Goal: Task Accomplishment & Management: Use online tool/utility

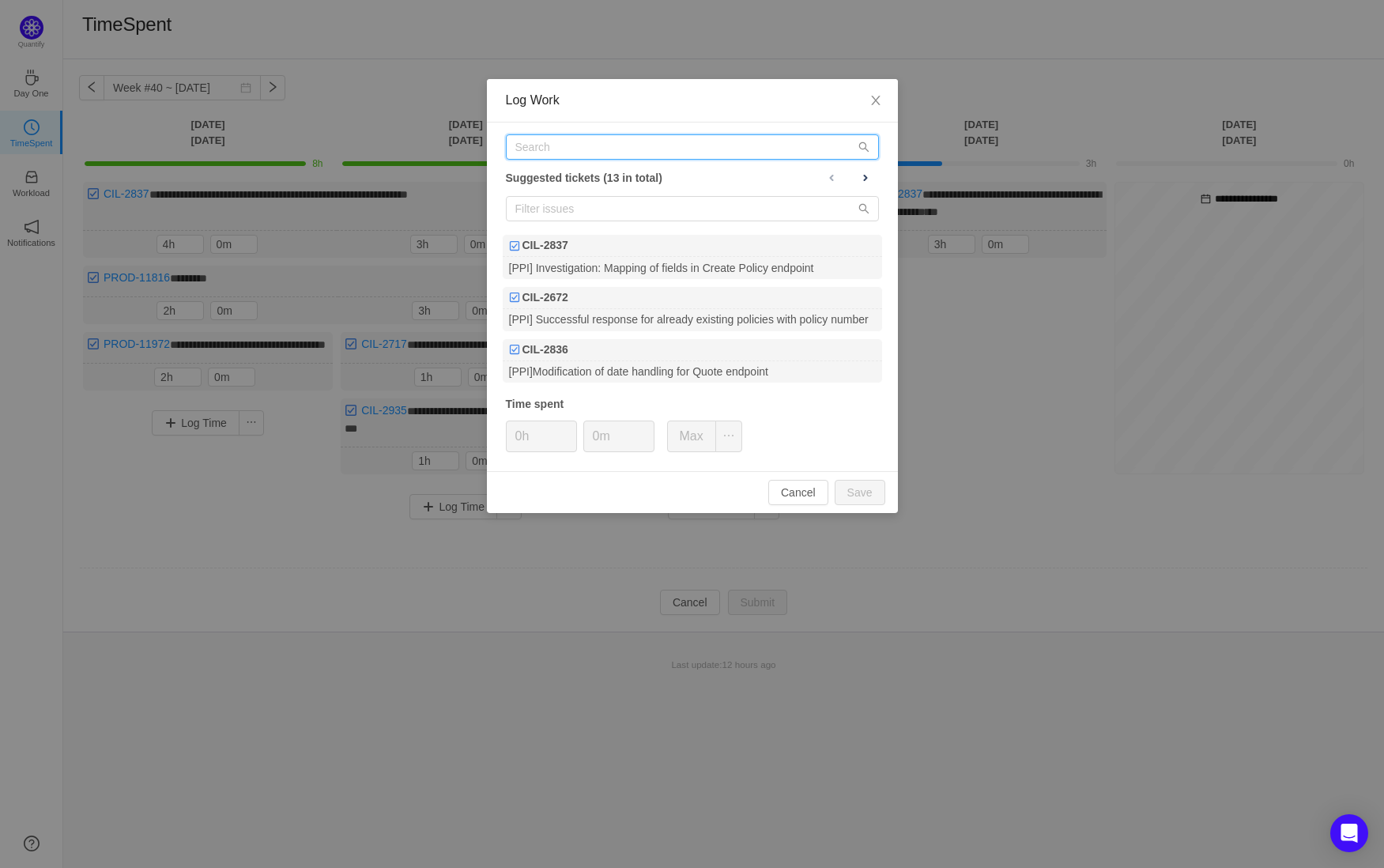
click at [650, 143] on input "text" at bounding box center [692, 147] width 373 height 25
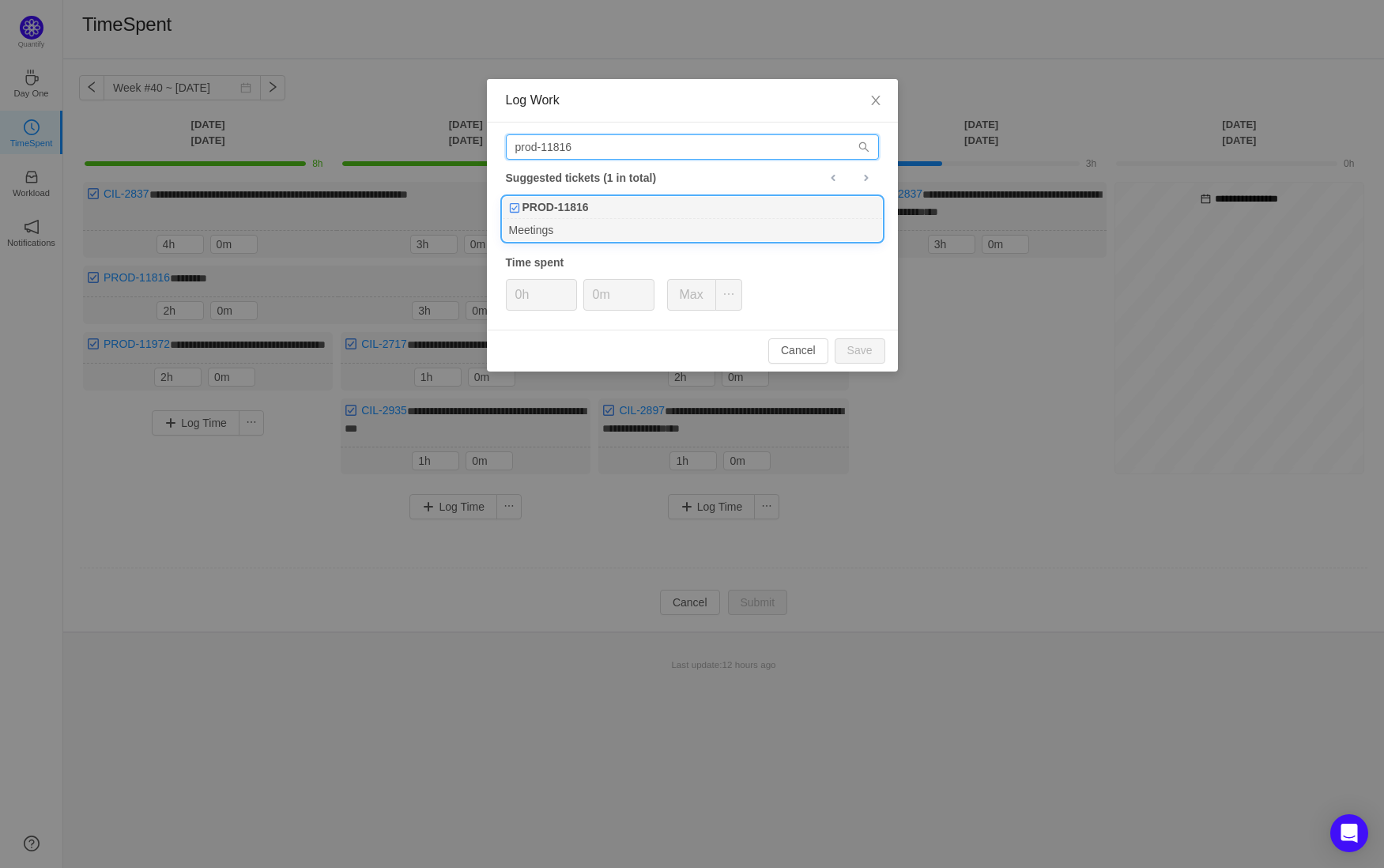
type input "prod-11816"
click at [598, 227] on div "Meetings" at bounding box center [692, 230] width 380 height 21
click at [529, 298] on input "0h" at bounding box center [541, 295] width 70 height 30
type input "1h"
type input "30m"
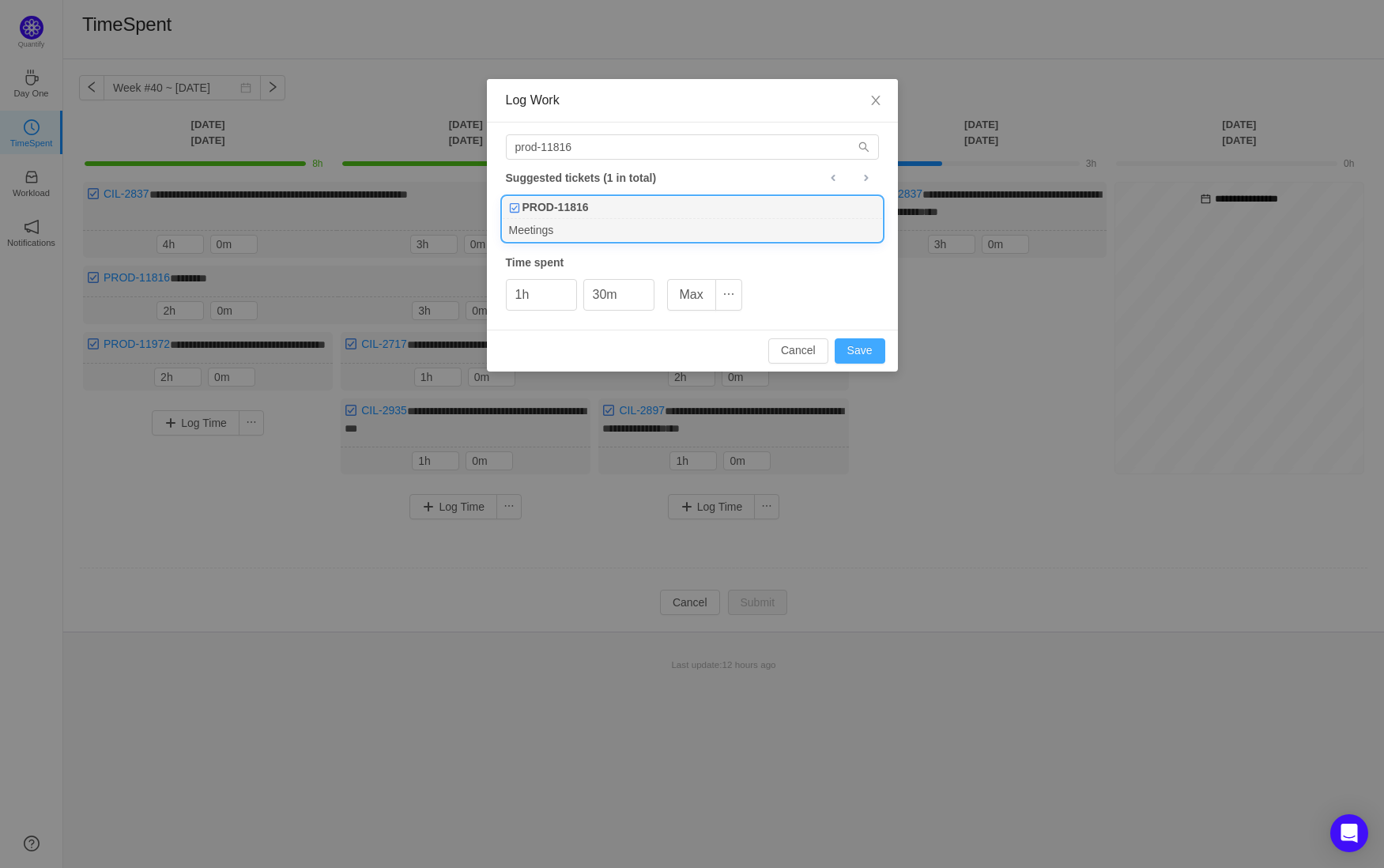
click at [835, 339] on button "Save" at bounding box center [860, 351] width 50 height 25
type input "0h"
type input "0m"
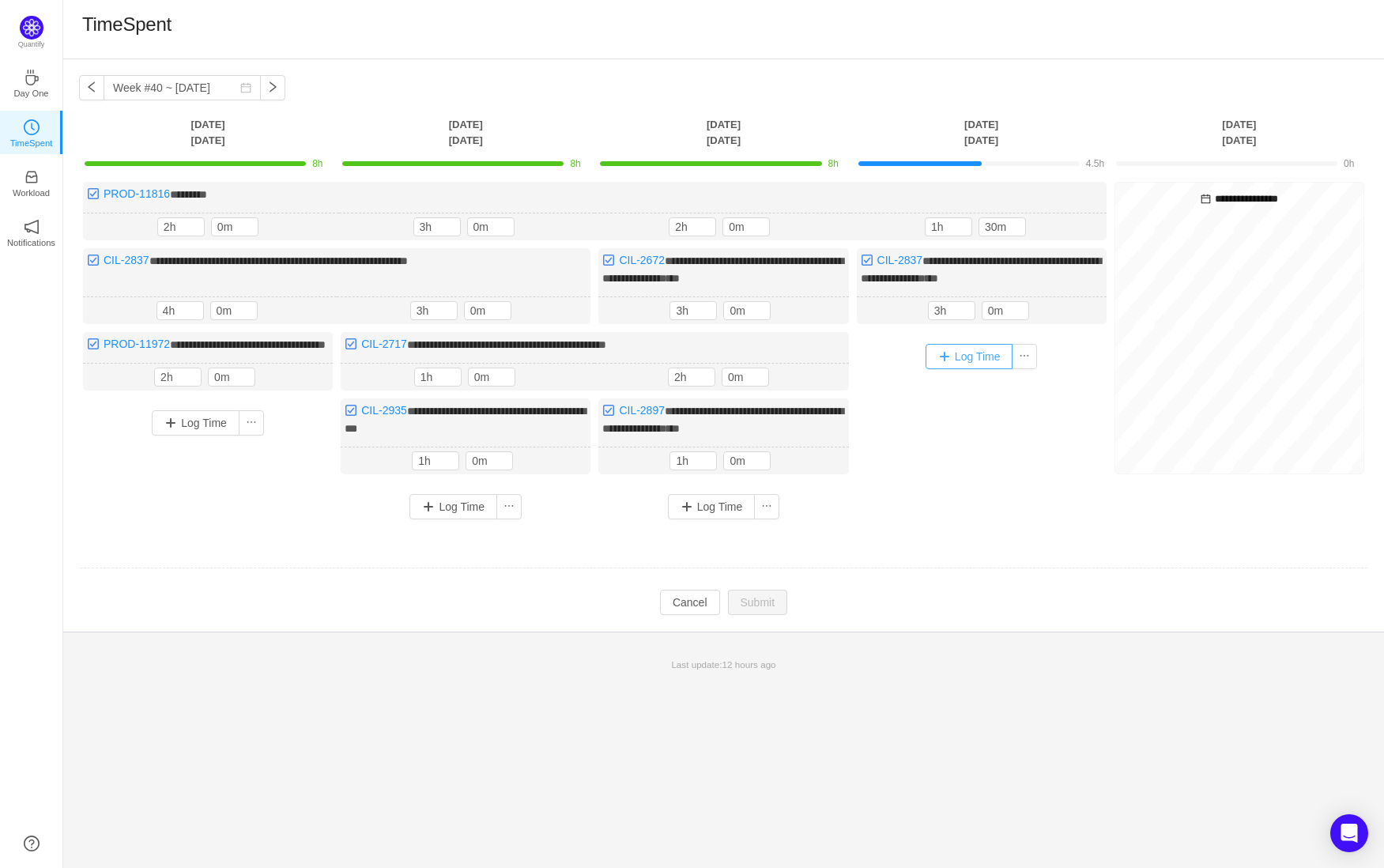
click at [943, 349] on button "Log Time" at bounding box center [970, 357] width 88 height 25
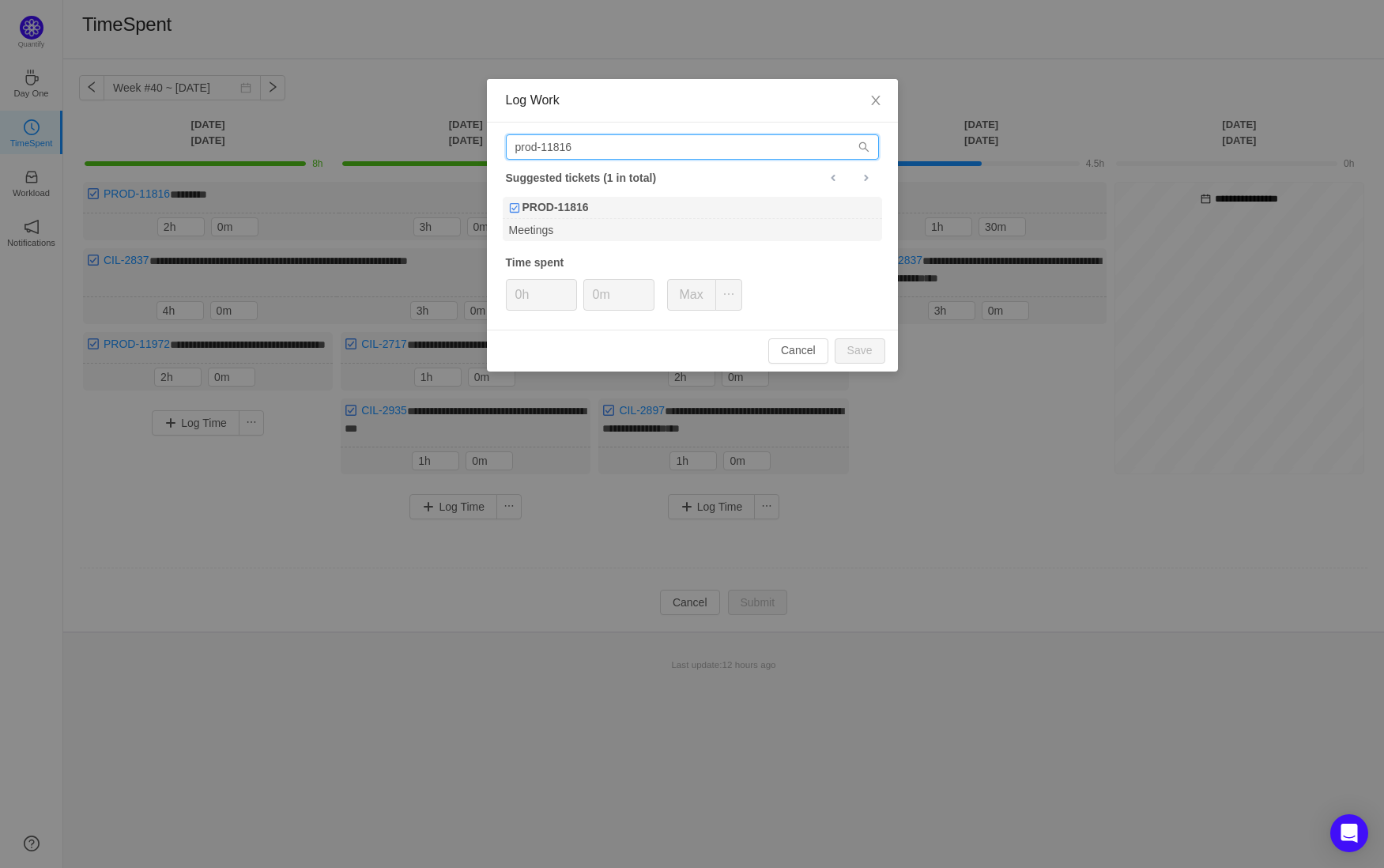
click at [705, 137] on input "prod-11816" at bounding box center [692, 147] width 373 height 25
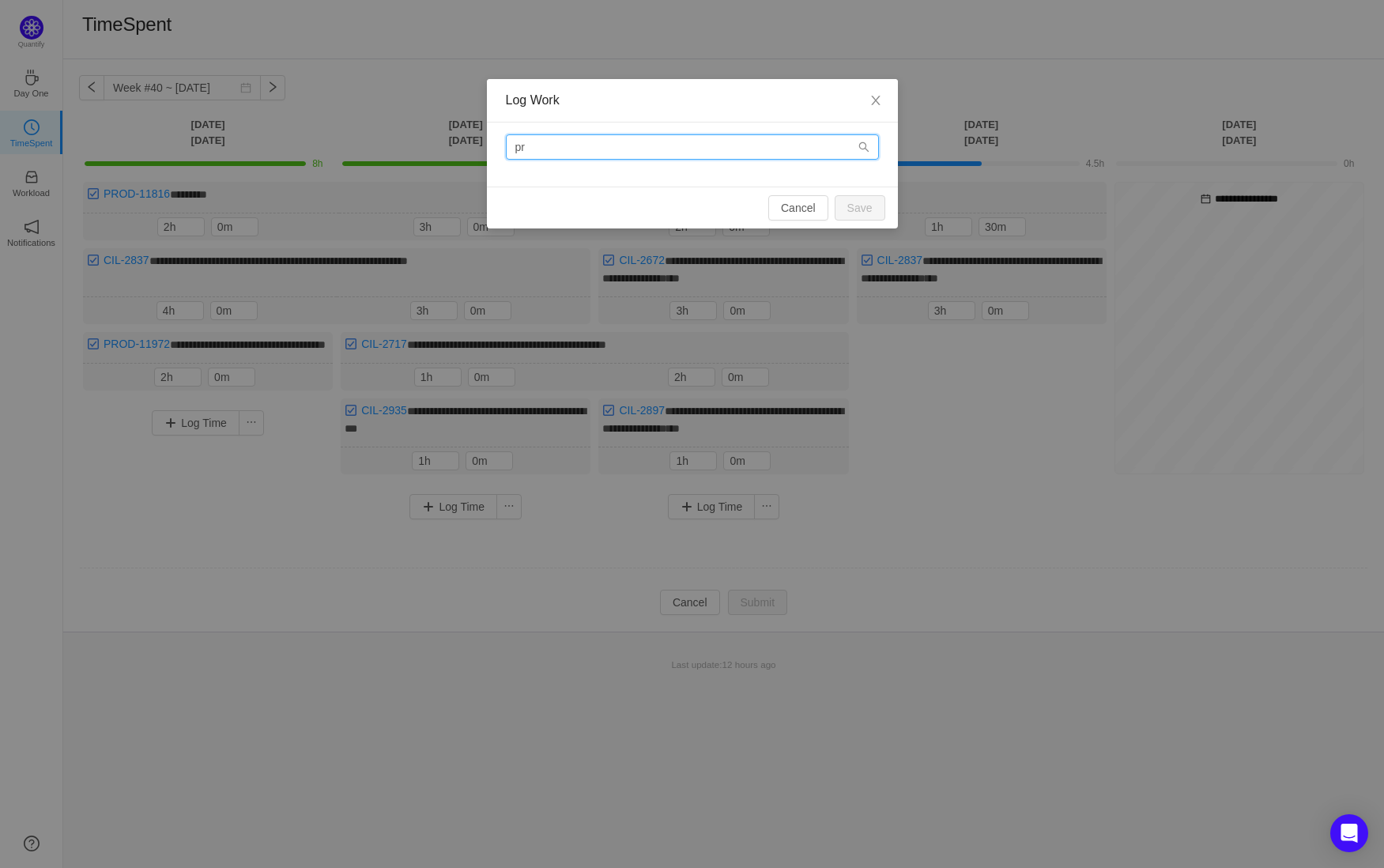
type input "p"
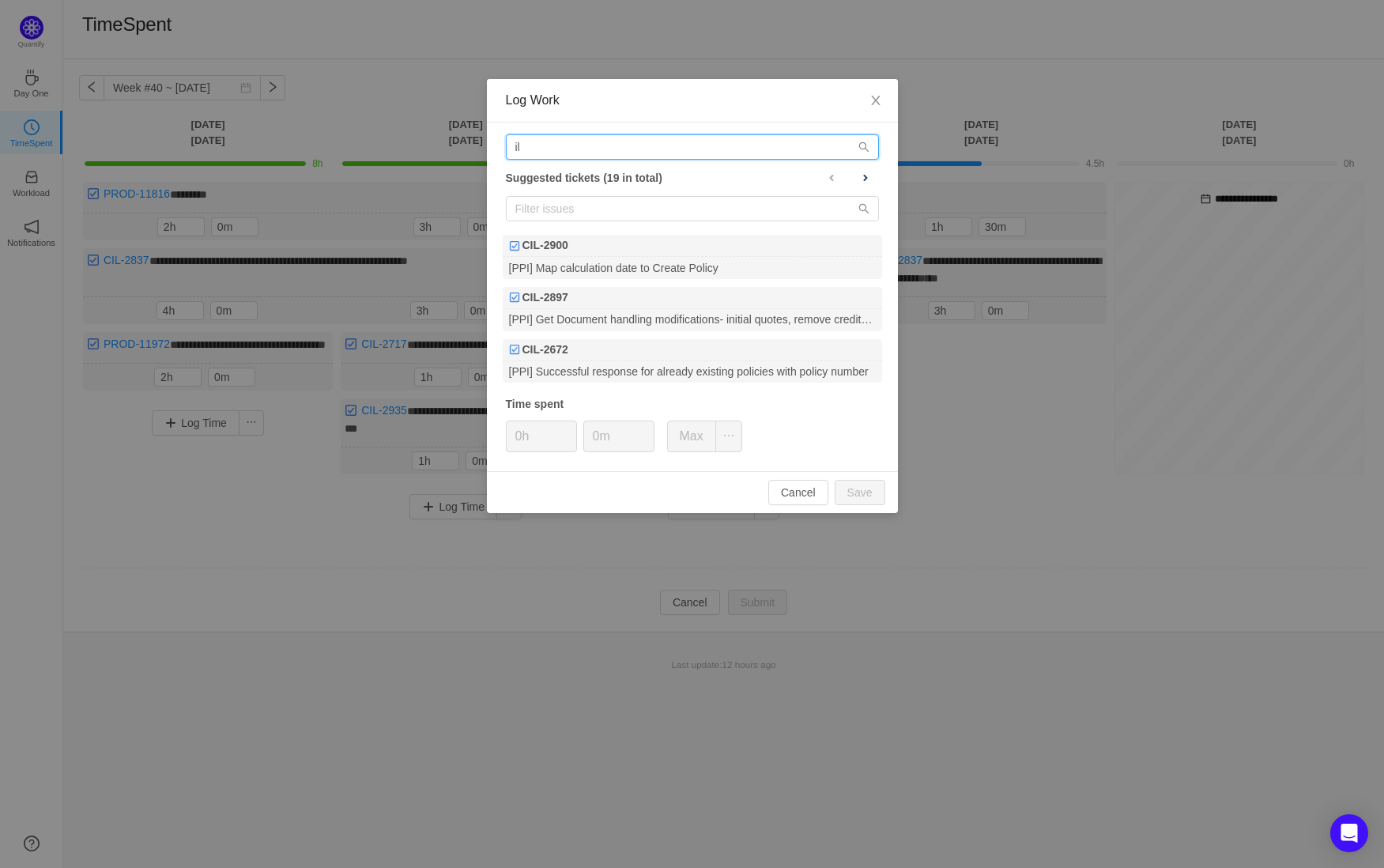
type input "i"
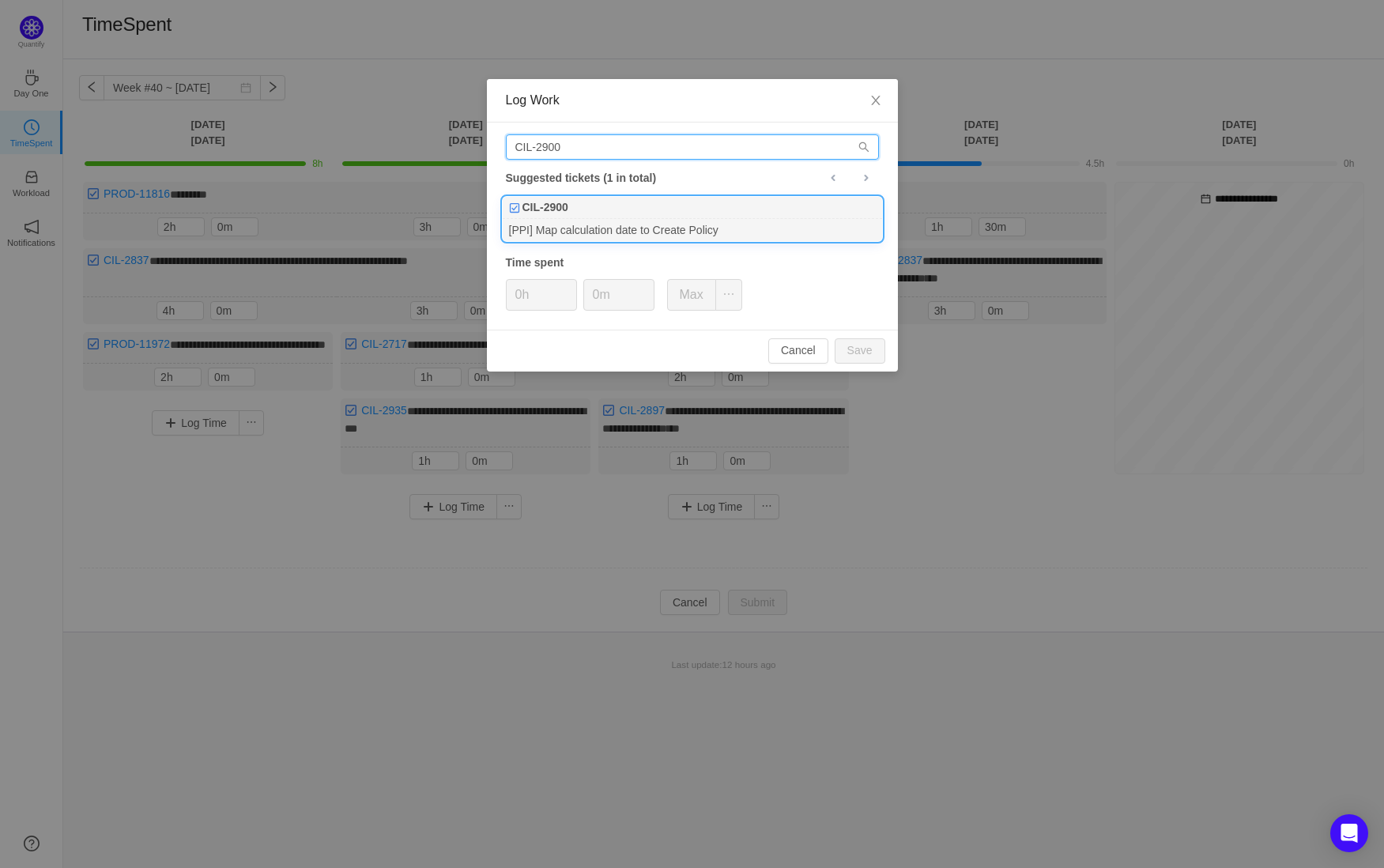
type input "CIL-2900"
click at [678, 217] on div "CIL-2900" at bounding box center [692, 208] width 380 height 22
click at [519, 287] on input "0h" at bounding box center [541, 295] width 70 height 30
click at [857, 352] on button "Save" at bounding box center [860, 351] width 50 height 25
type input "0h"
